Goal: Information Seeking & Learning: Learn about a topic

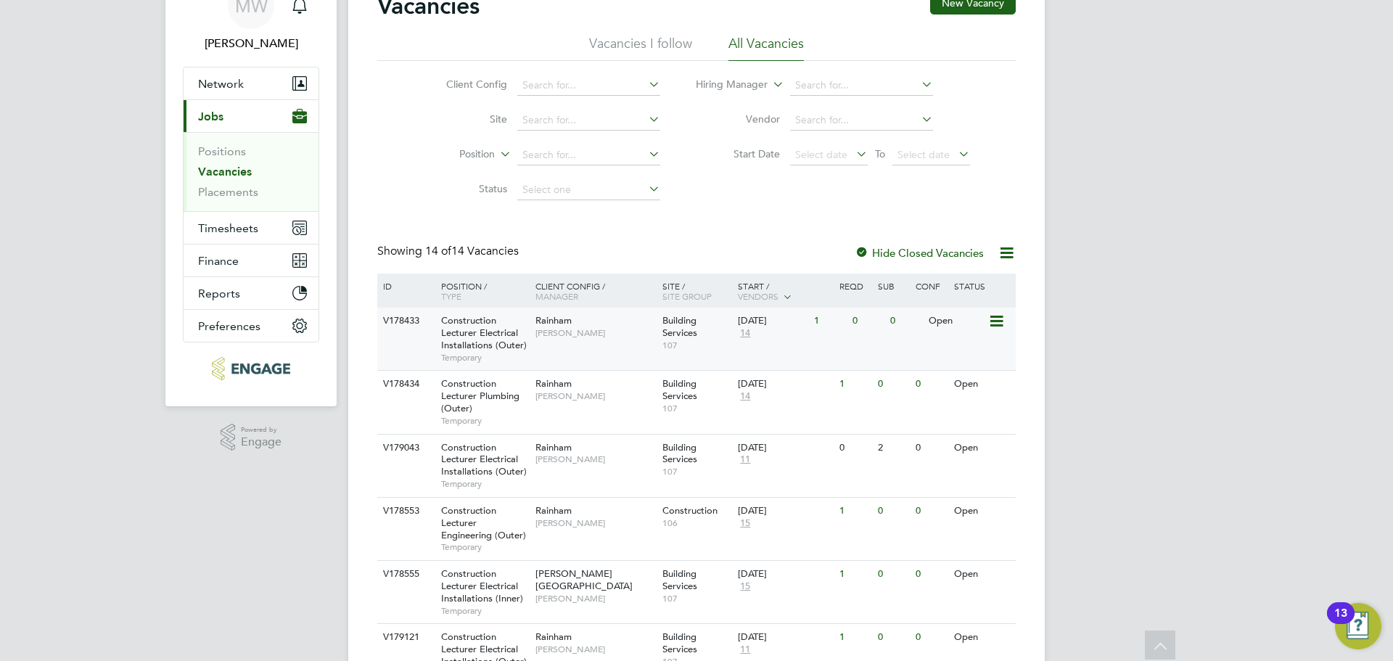
scroll to position [145, 0]
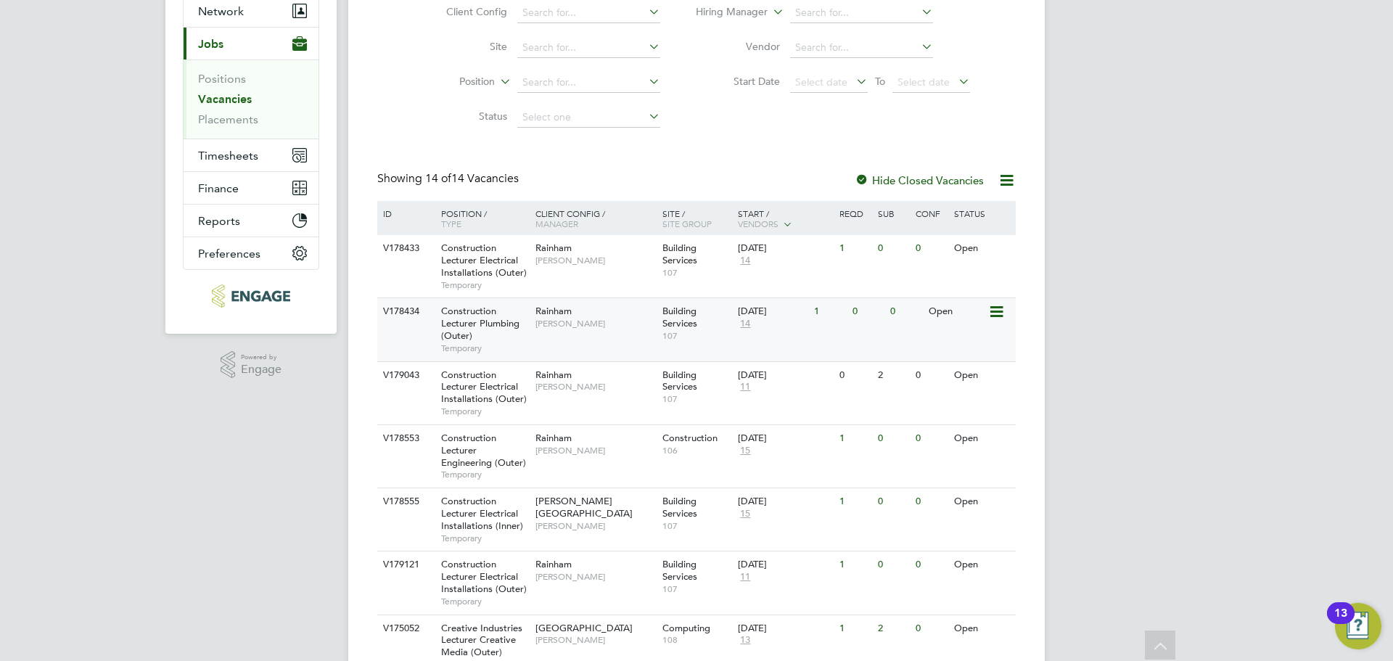
click at [483, 305] on div "Construction Lecturer Plumbing (Outer) Temporary" at bounding box center [481, 329] width 102 height 62
click at [993, 319] on icon at bounding box center [995, 311] width 15 height 17
click at [980, 351] on li "View Details" at bounding box center [962, 345] width 84 height 20
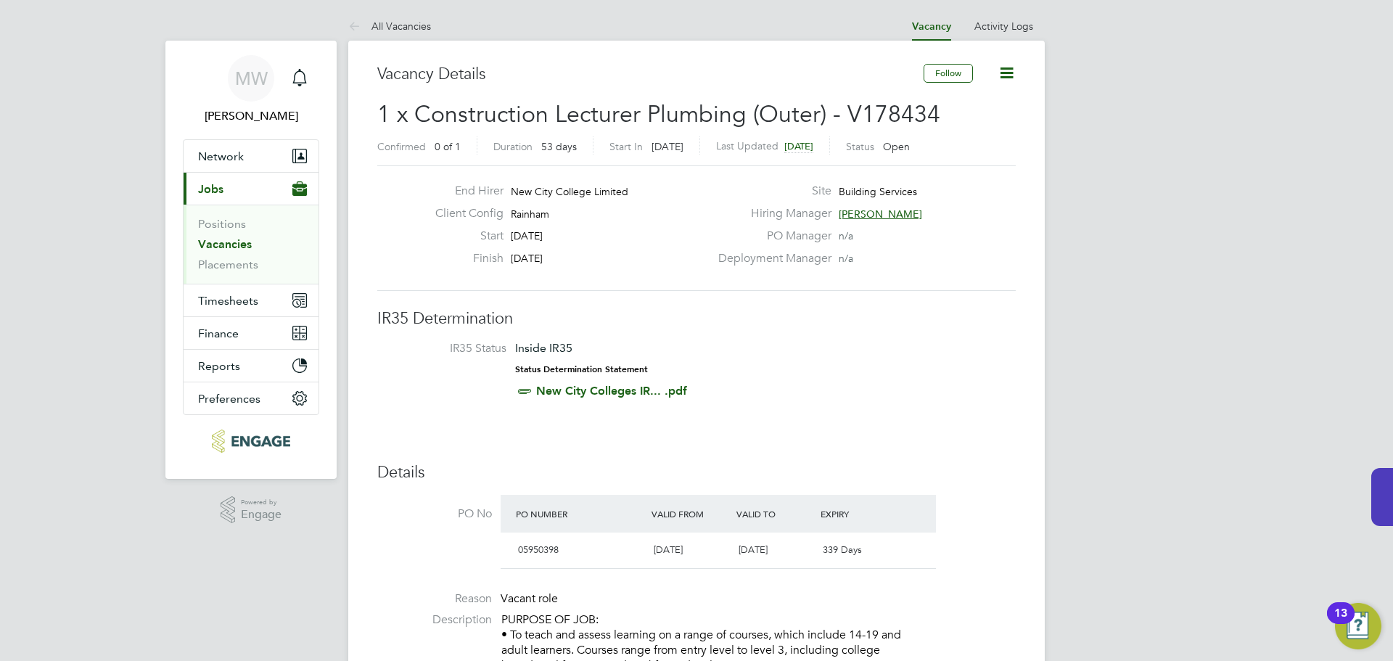
click at [537, 221] on div "Client Config Rainham" at bounding box center [567, 217] width 286 height 22
click at [537, 213] on span "Rainham" at bounding box center [530, 214] width 38 height 13
copy span "Rainham"
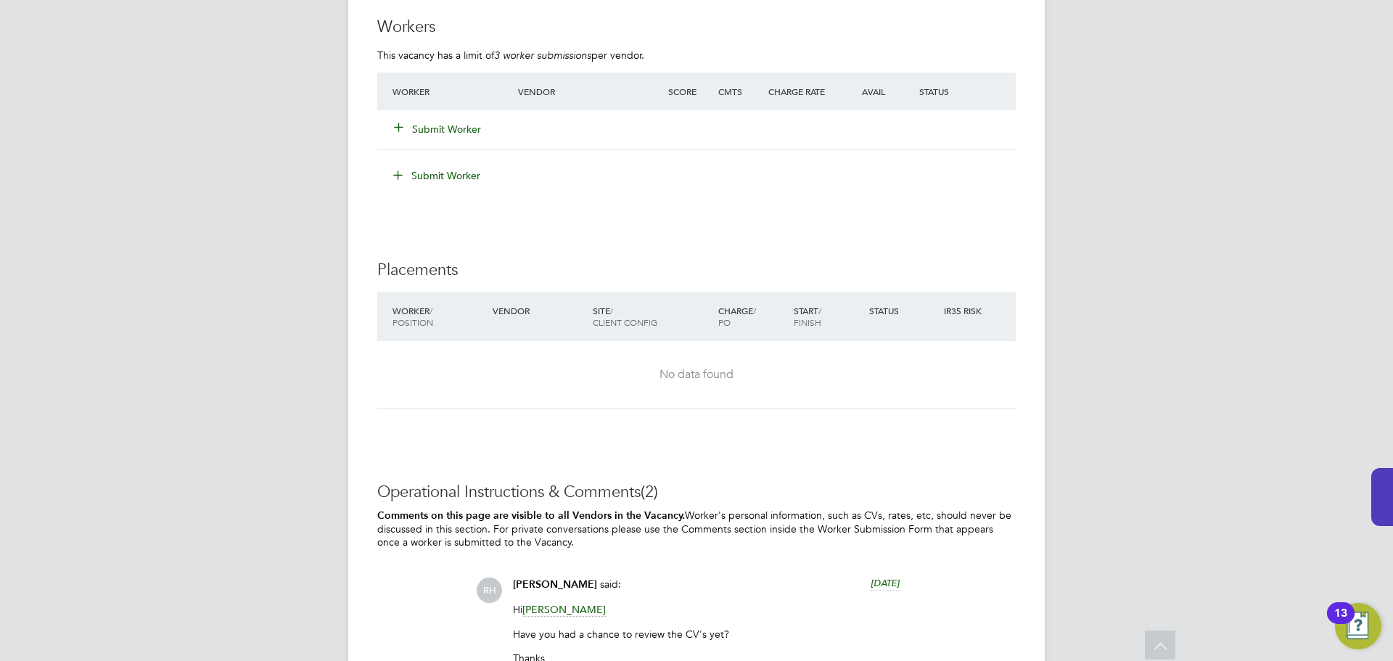
scroll to position [2449, 0]
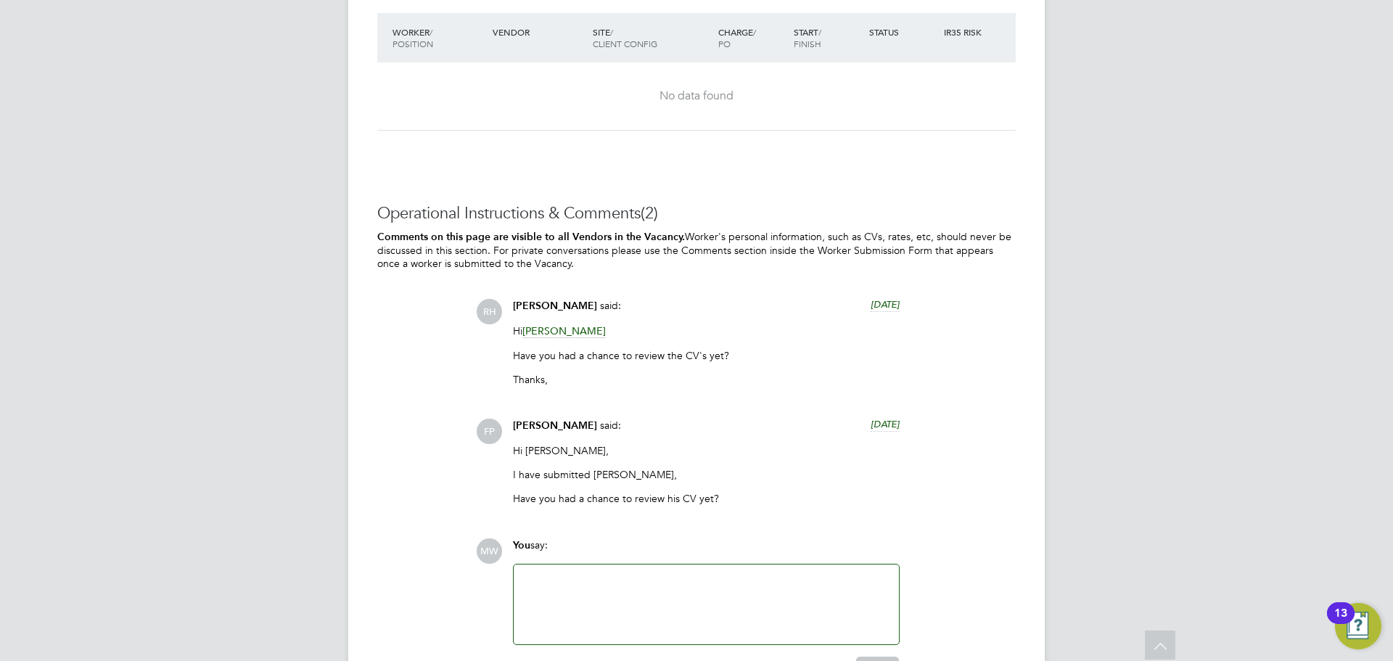
scroll to position [2975, 0]
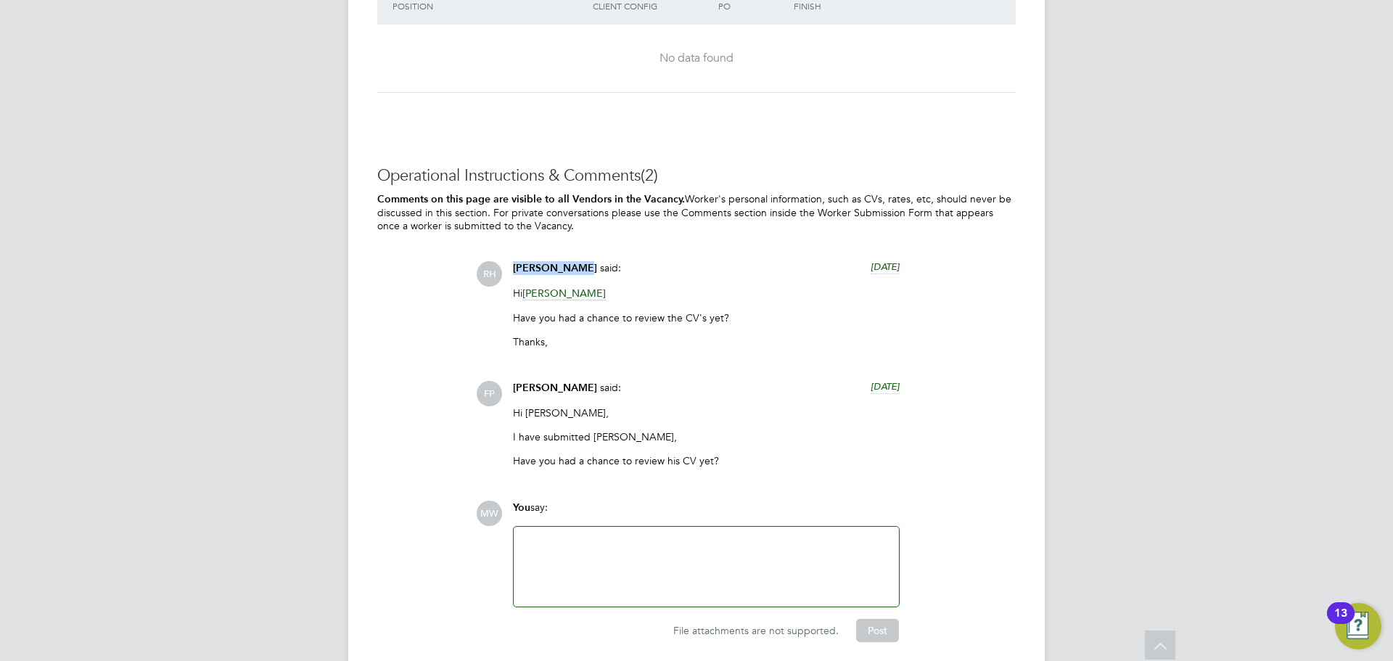
drag, startPoint x: 580, startPoint y: 269, endPoint x: 514, endPoint y: 268, distance: 66.1
click at [514, 268] on div "[PERSON_NAME] said: [DATE]" at bounding box center [706, 273] width 387 height 25
copy span "[PERSON_NAME]"
